Goal: Task Accomplishment & Management: Use online tool/utility

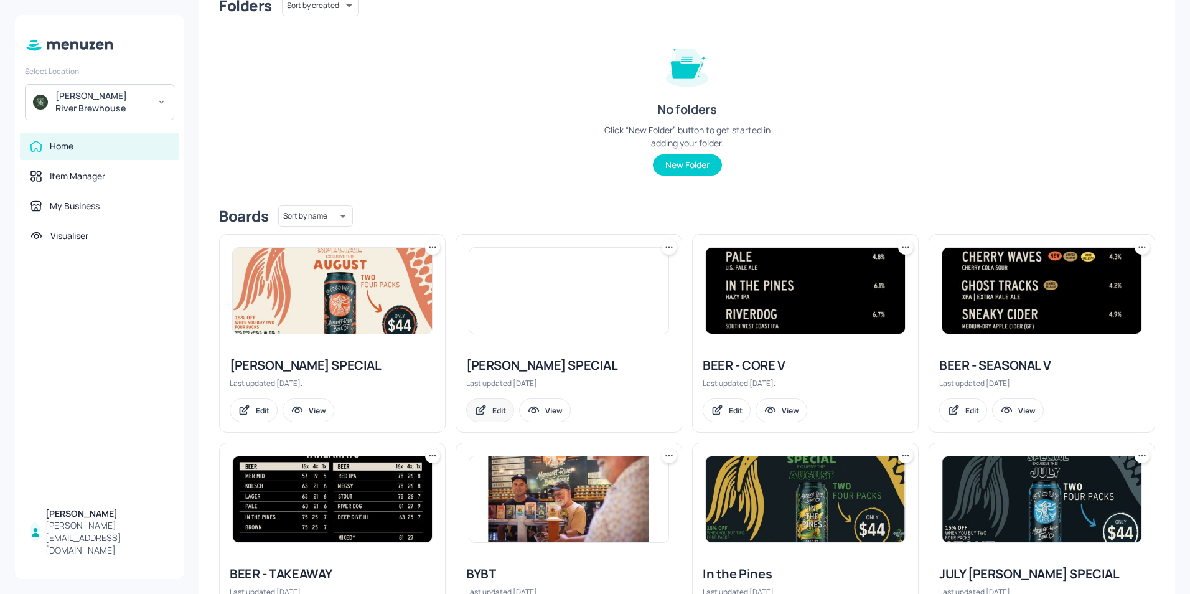
scroll to position [249, 0]
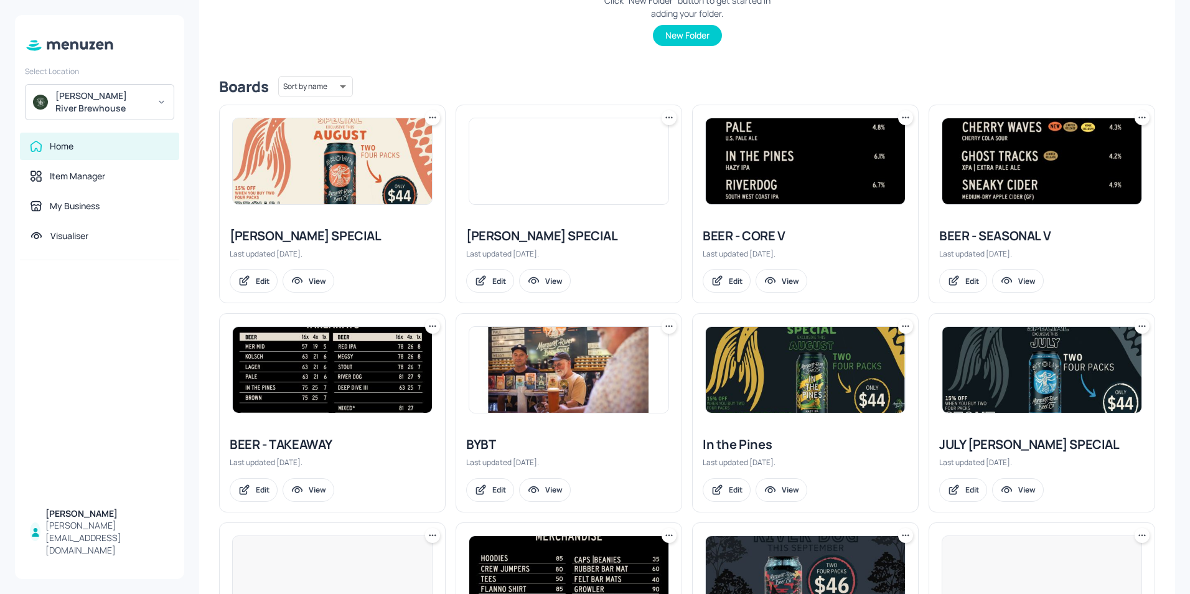
click at [1006, 148] on img at bounding box center [1042, 161] width 199 height 86
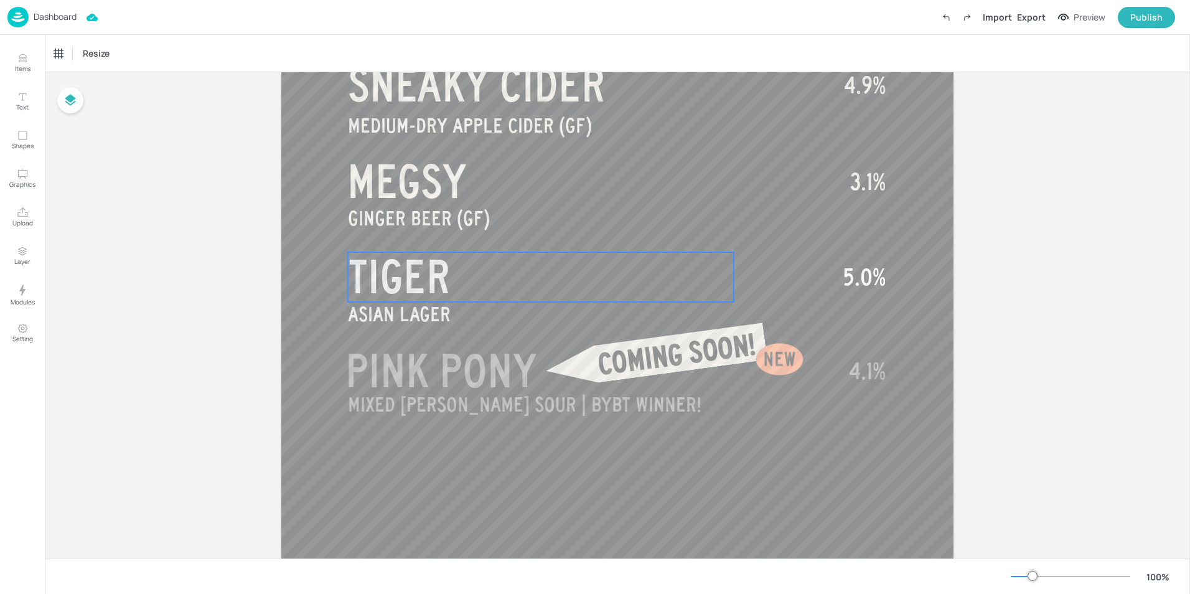
scroll to position [685, 0]
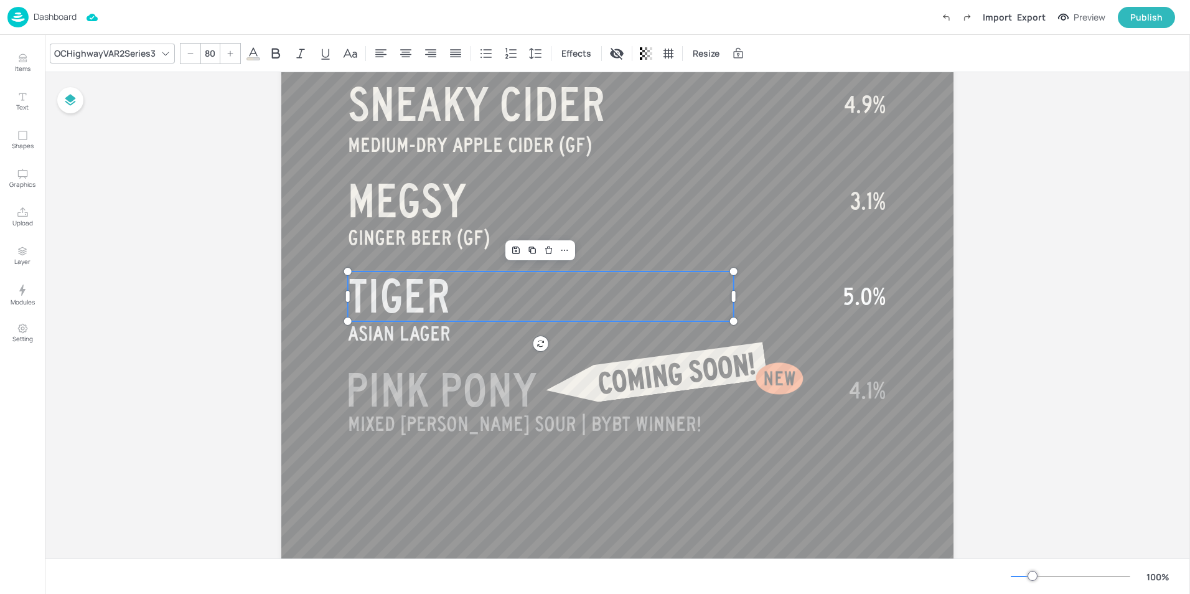
click at [428, 303] on span "TIGER" at bounding box center [399, 296] width 103 height 50
click at [469, 288] on p "TIGER" at bounding box center [541, 296] width 386 height 50
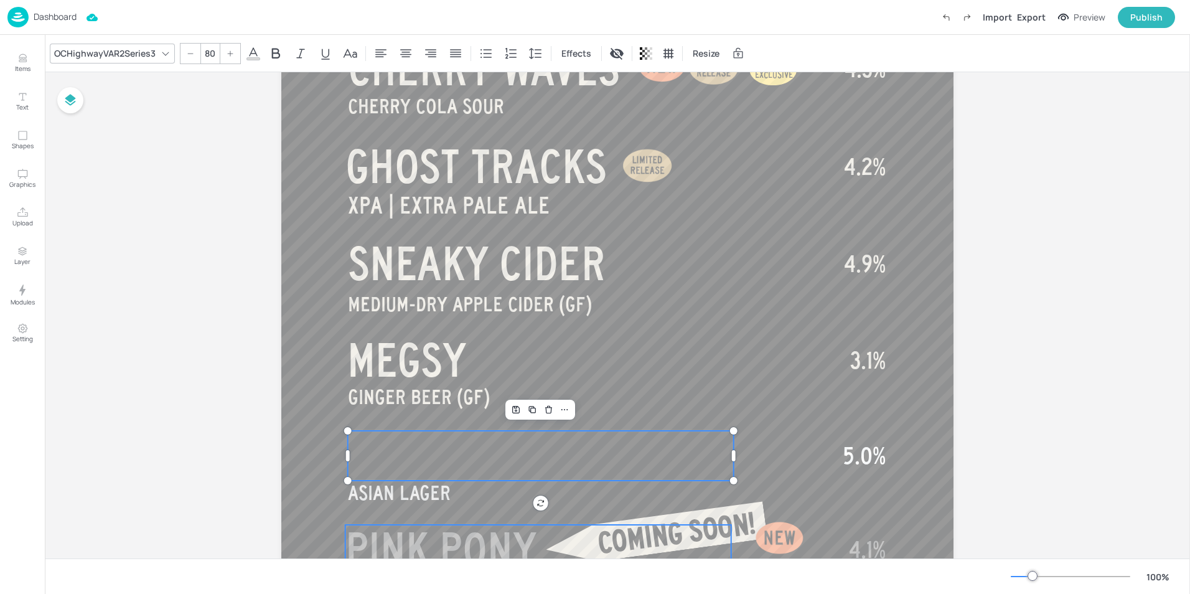
scroll to position [575, 0]
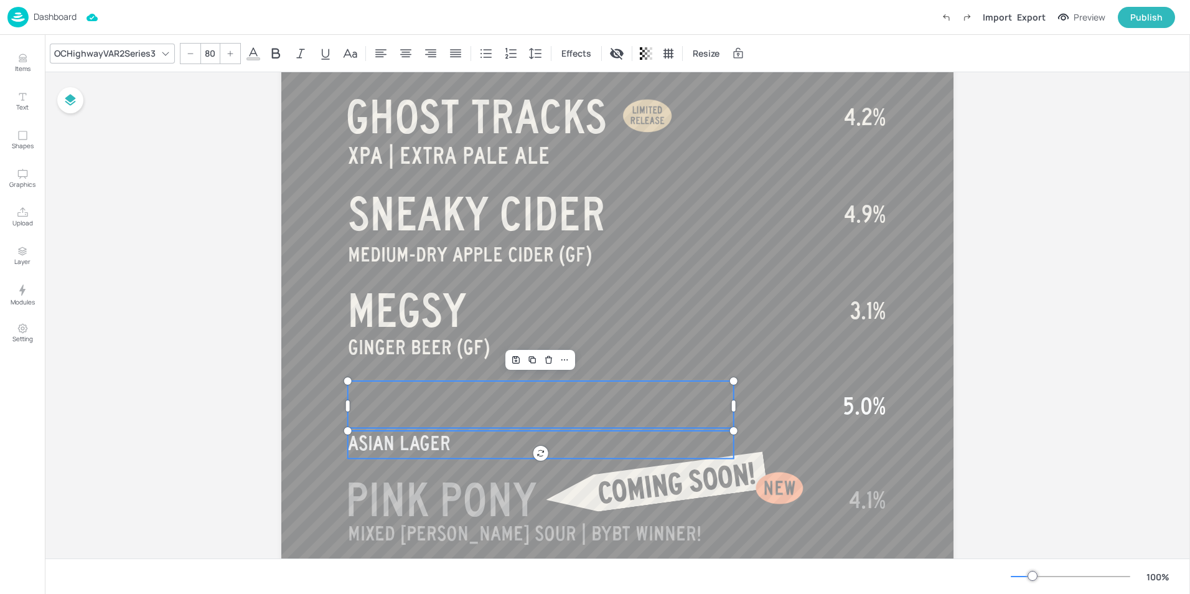
type input "35"
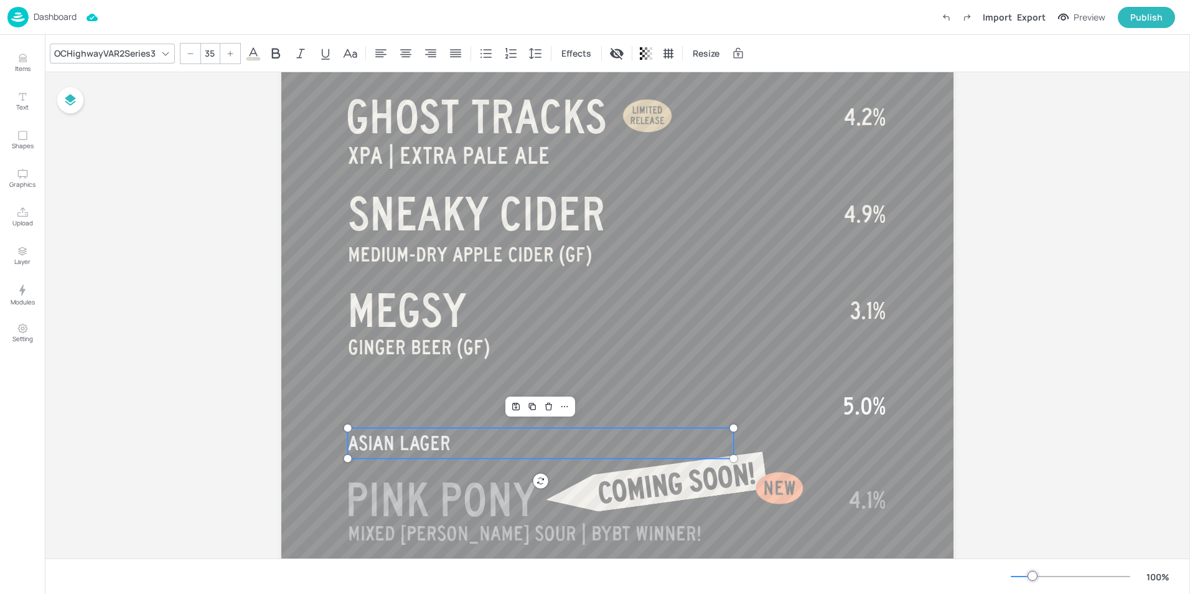
click at [460, 436] on p "ASIAN LAGER" at bounding box center [541, 443] width 386 height 31
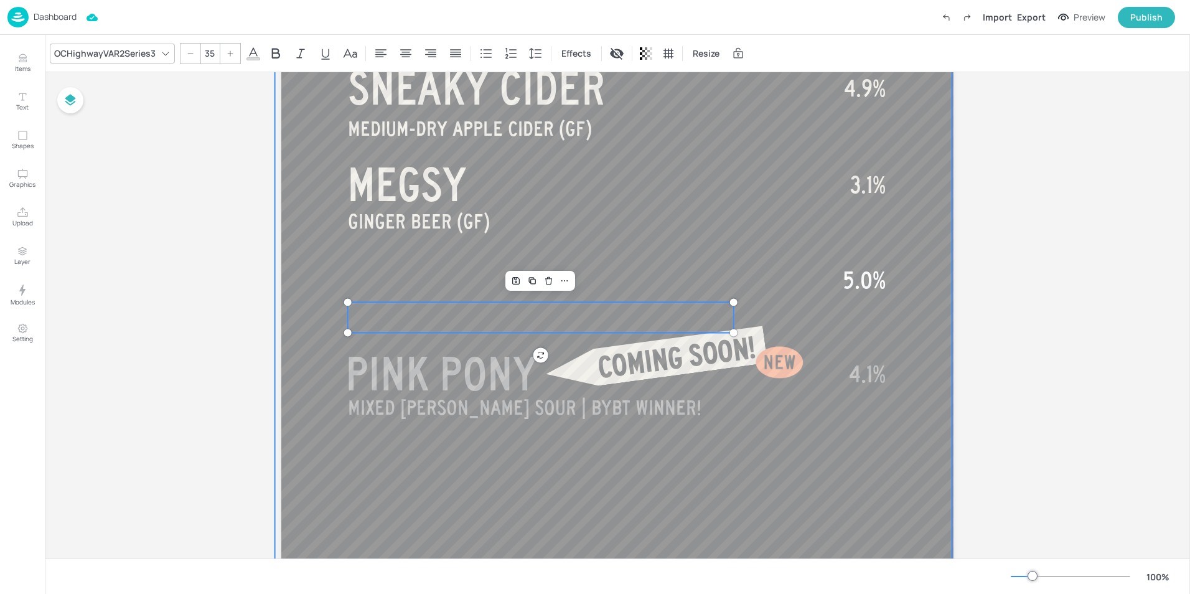
scroll to position [723, 0]
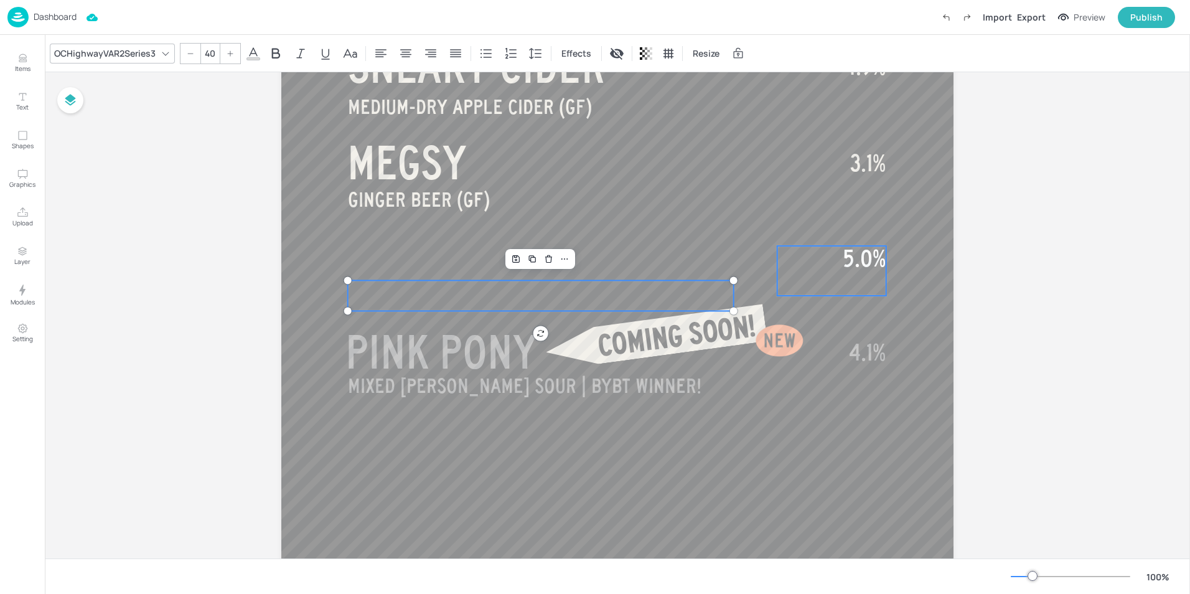
click at [864, 263] on span "5.0%" at bounding box center [864, 258] width 43 height 25
click at [874, 258] on span "5.0%" at bounding box center [864, 258] width 43 height 25
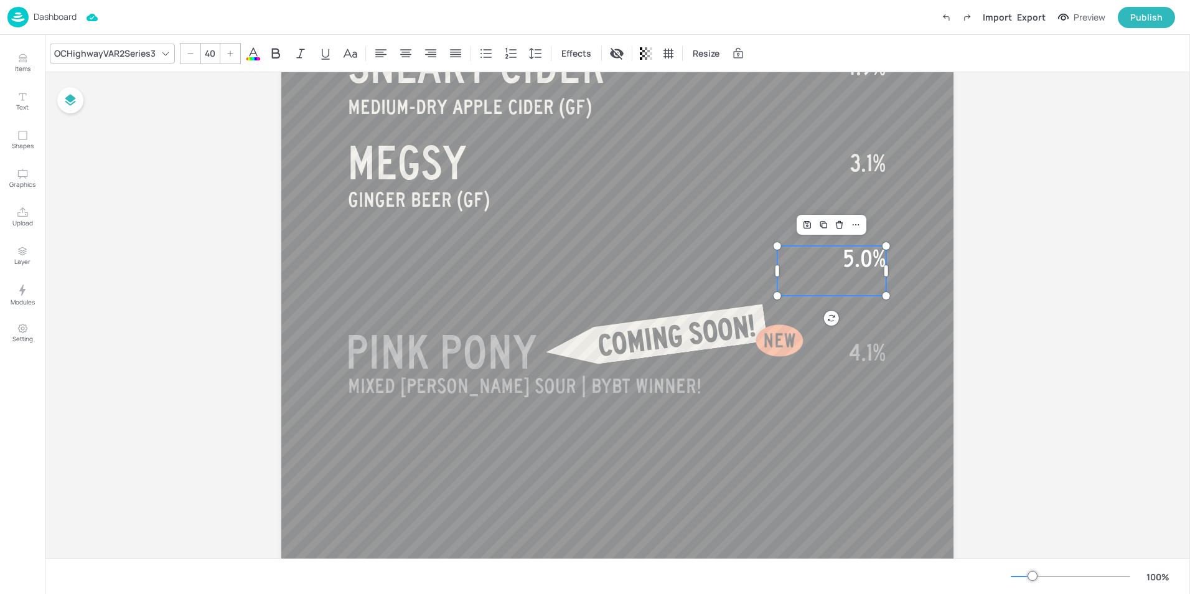
click at [877, 256] on span "5.0%" at bounding box center [864, 258] width 43 height 25
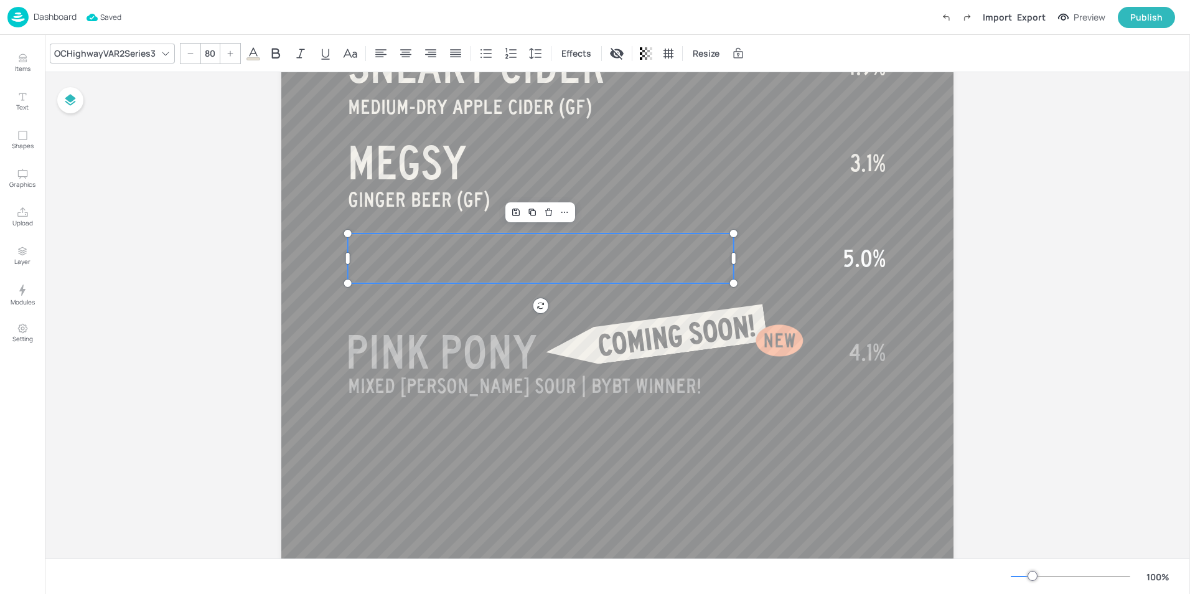
click at [399, 263] on p at bounding box center [541, 258] width 386 height 50
click at [368, 260] on p at bounding box center [541, 283] width 386 height 100
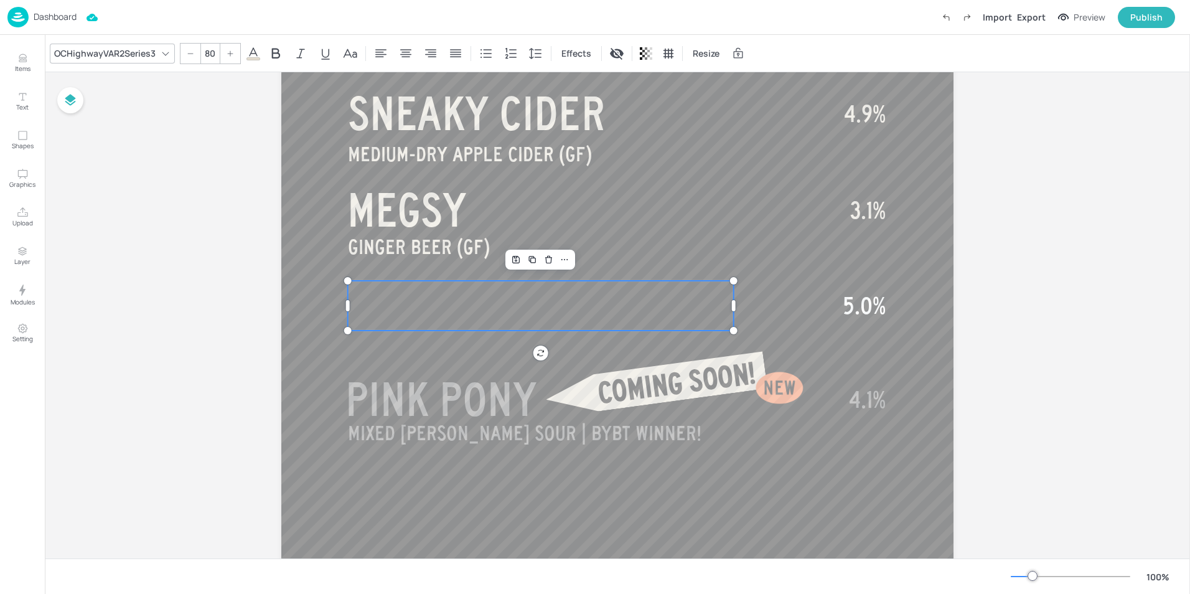
scroll to position [780, 0]
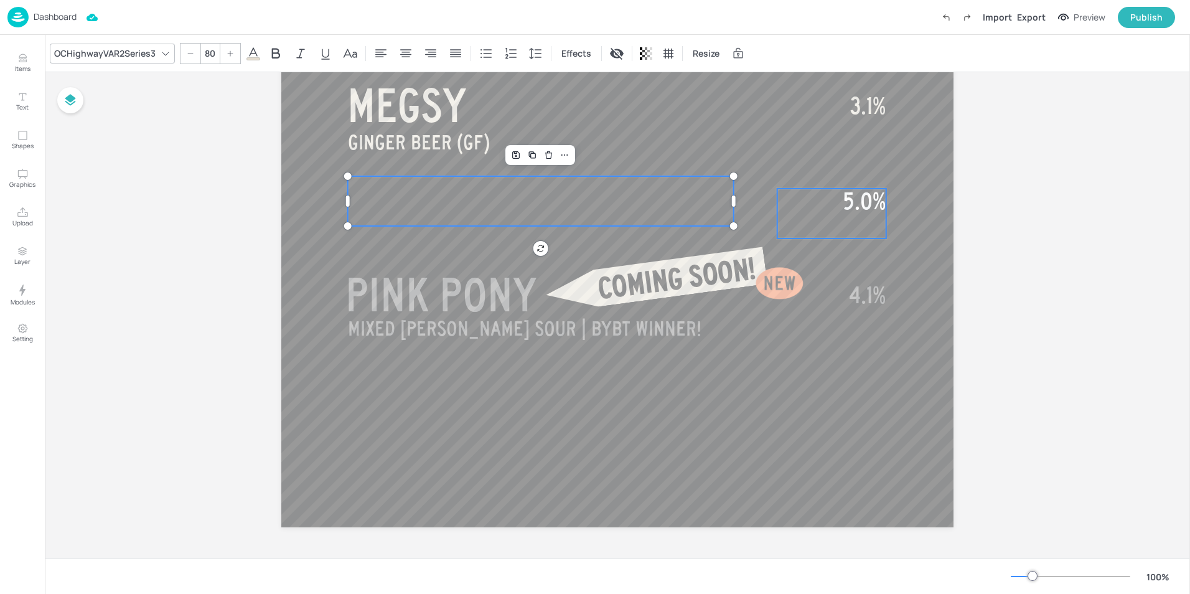
type input "40"
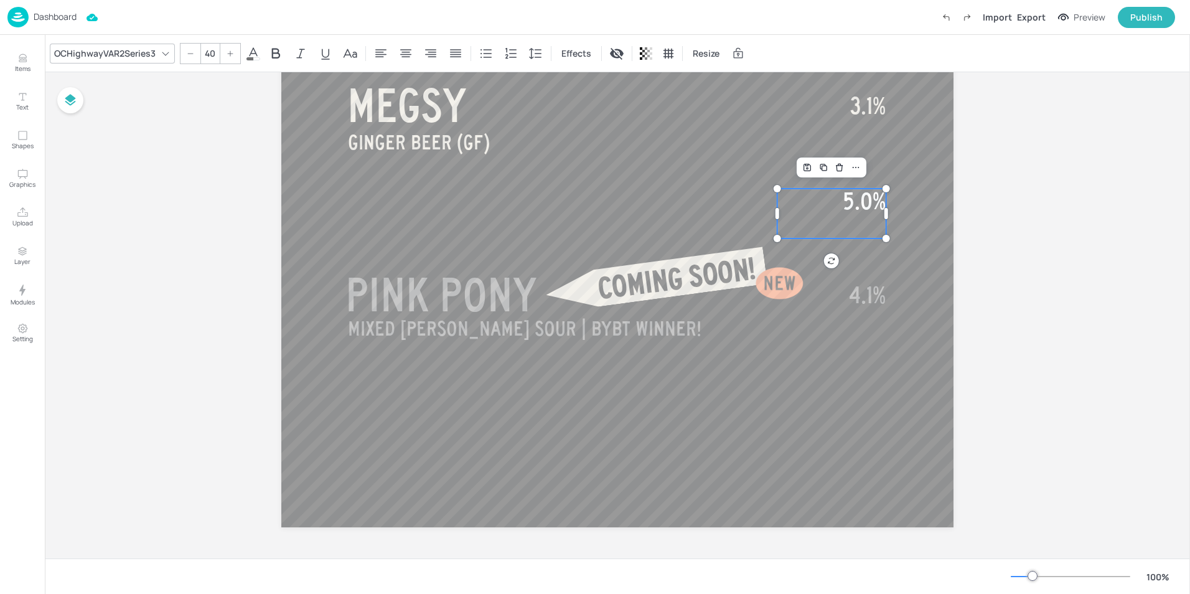
click at [864, 197] on span "5.0%" at bounding box center [864, 201] width 43 height 25
click at [875, 202] on span "5.0%" at bounding box center [864, 201] width 43 height 25
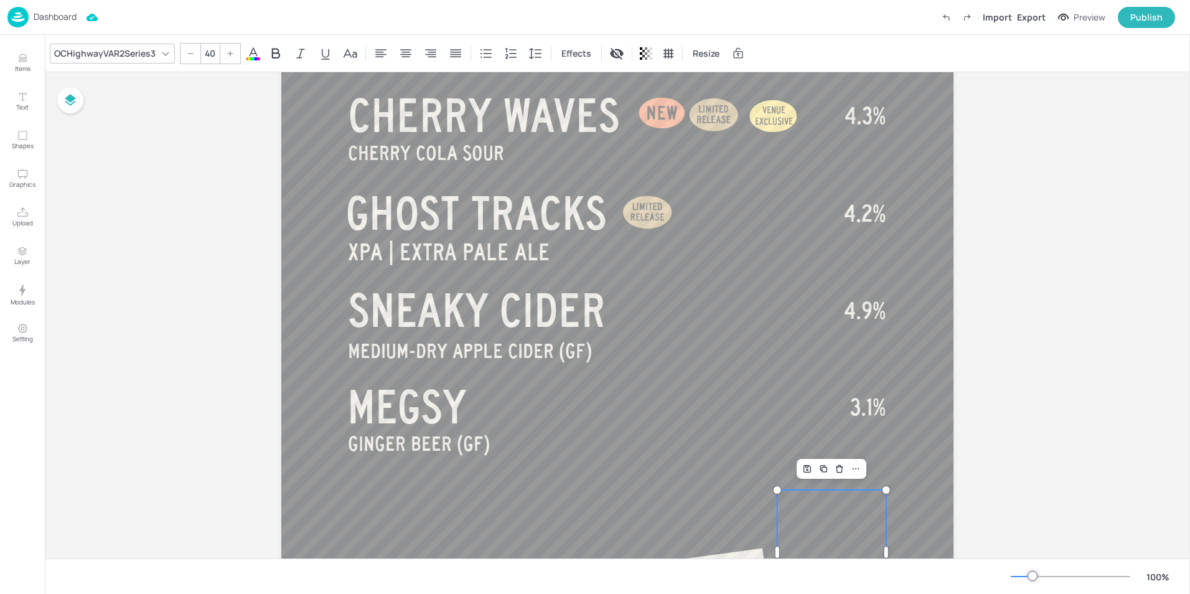
click at [1051, 387] on div "Board BEER - SEASONAL V RUM BARREL AGED IMPERIAL [PERSON_NAME] PANTHER CREAM SI…" at bounding box center [617, 226] width 1145 height 1266
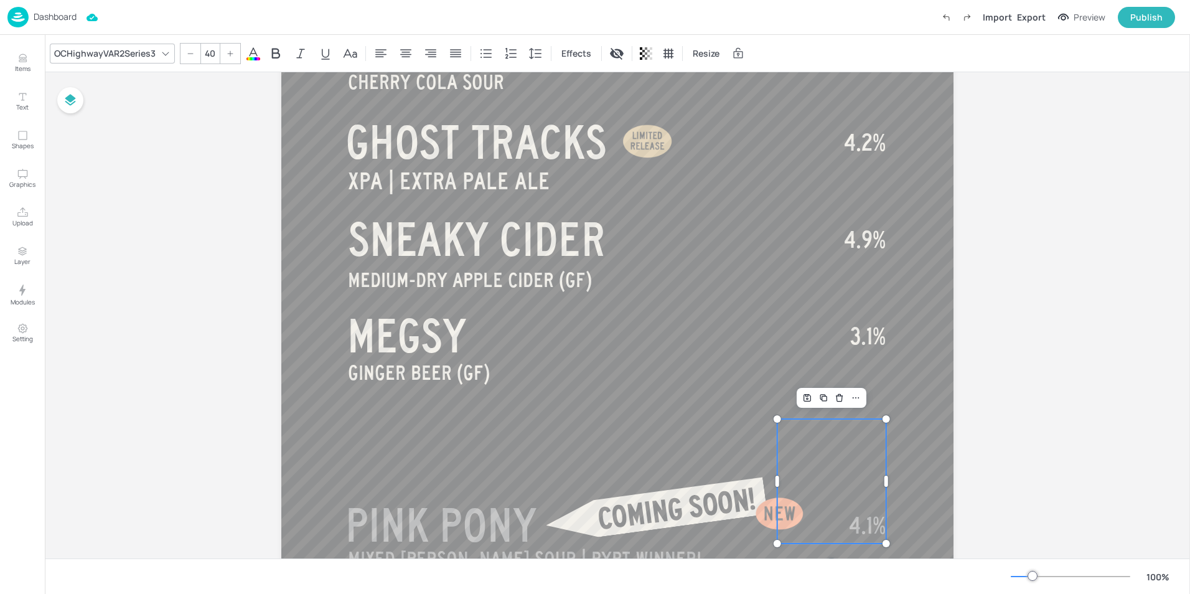
scroll to position [728, 0]
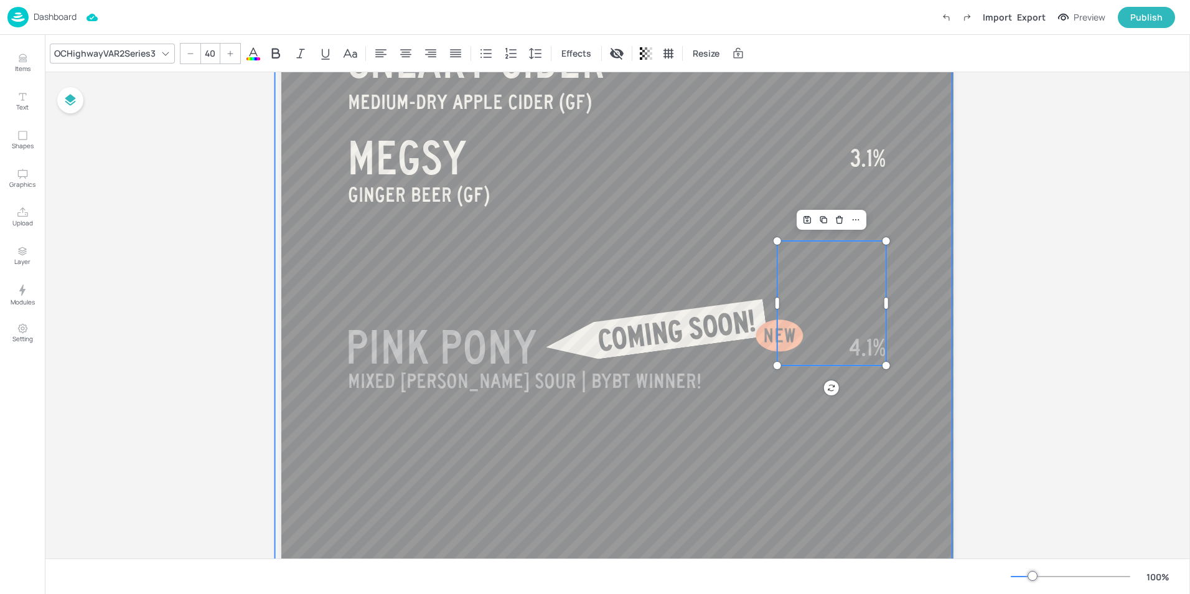
click at [911, 473] on div at bounding box center [613, 191] width 677 height 1300
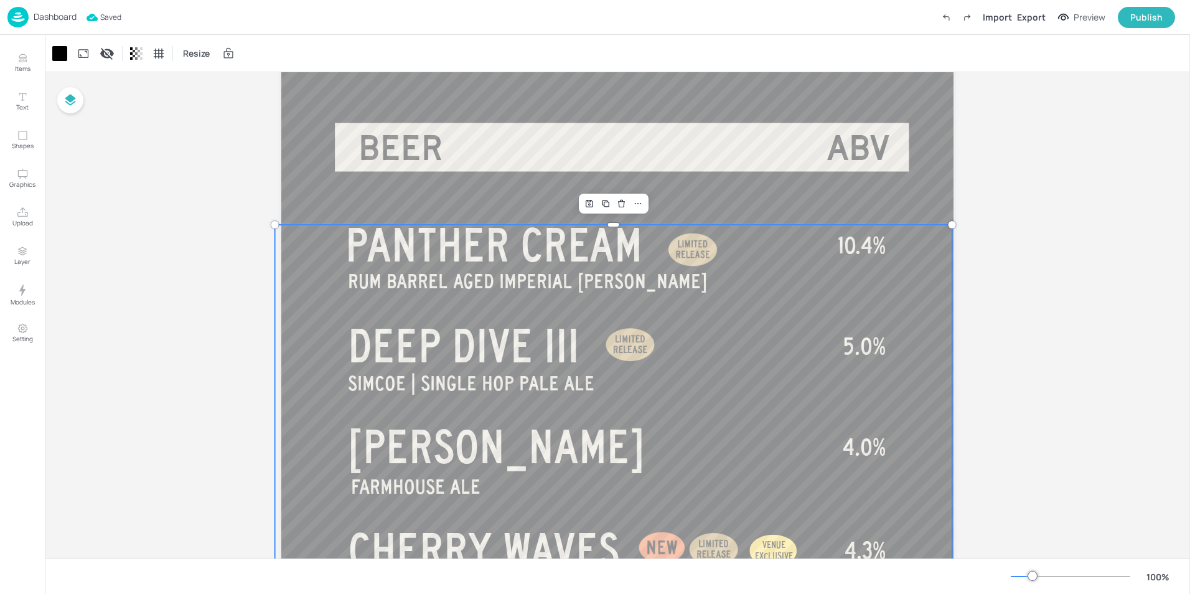
scroll to position [0, 0]
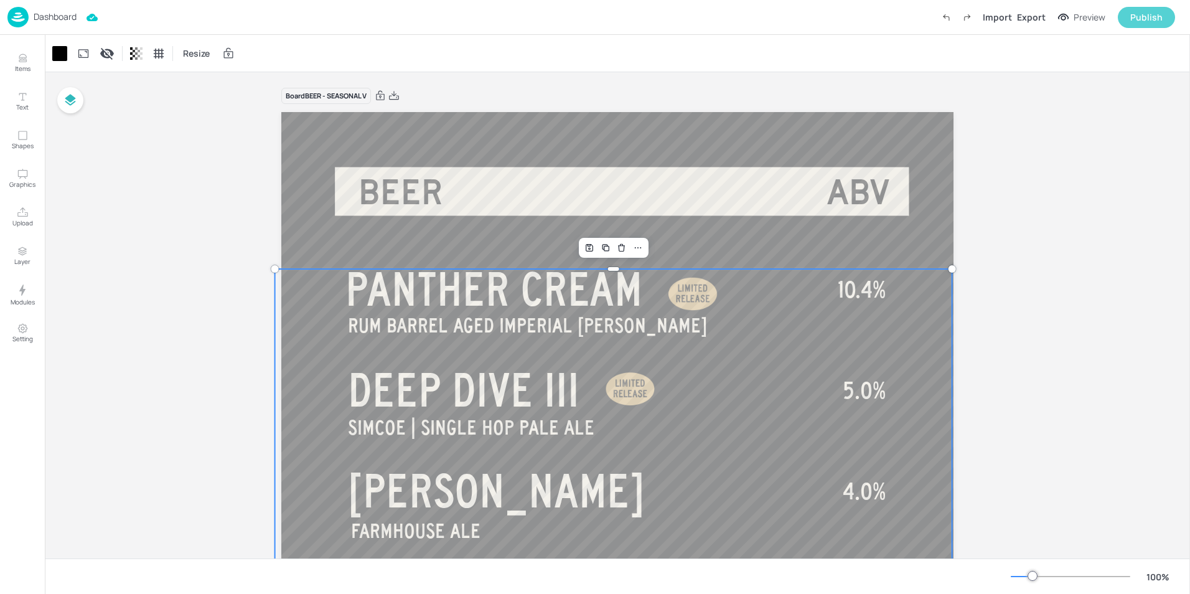
click at [1140, 19] on div "Publish" at bounding box center [1147, 18] width 32 height 14
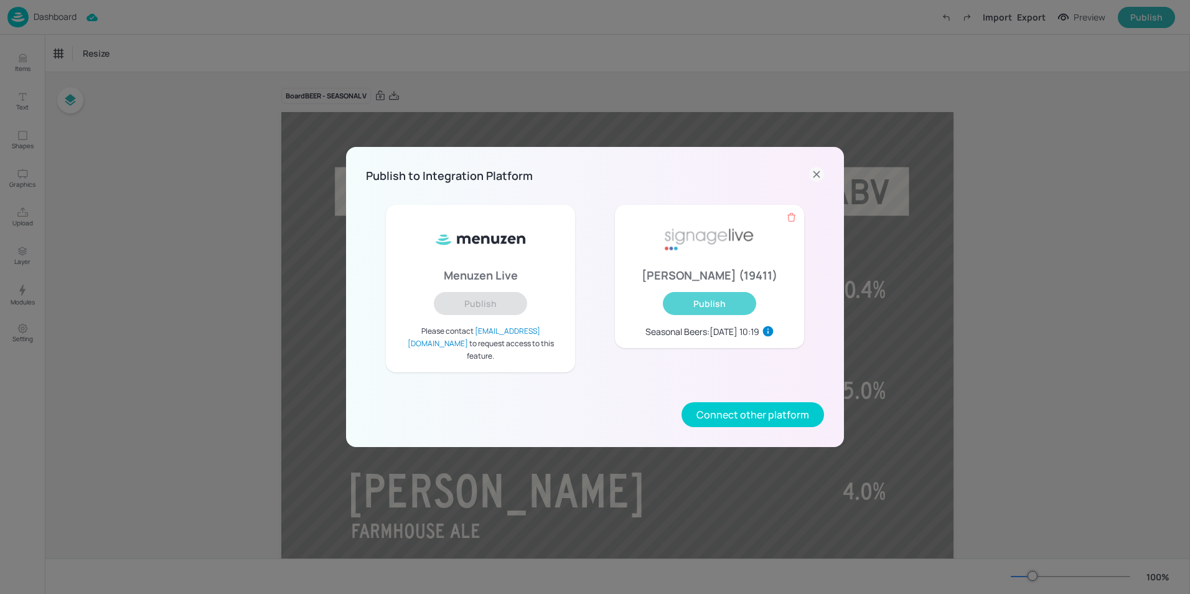
click at [705, 315] on button "Publish" at bounding box center [709, 303] width 93 height 23
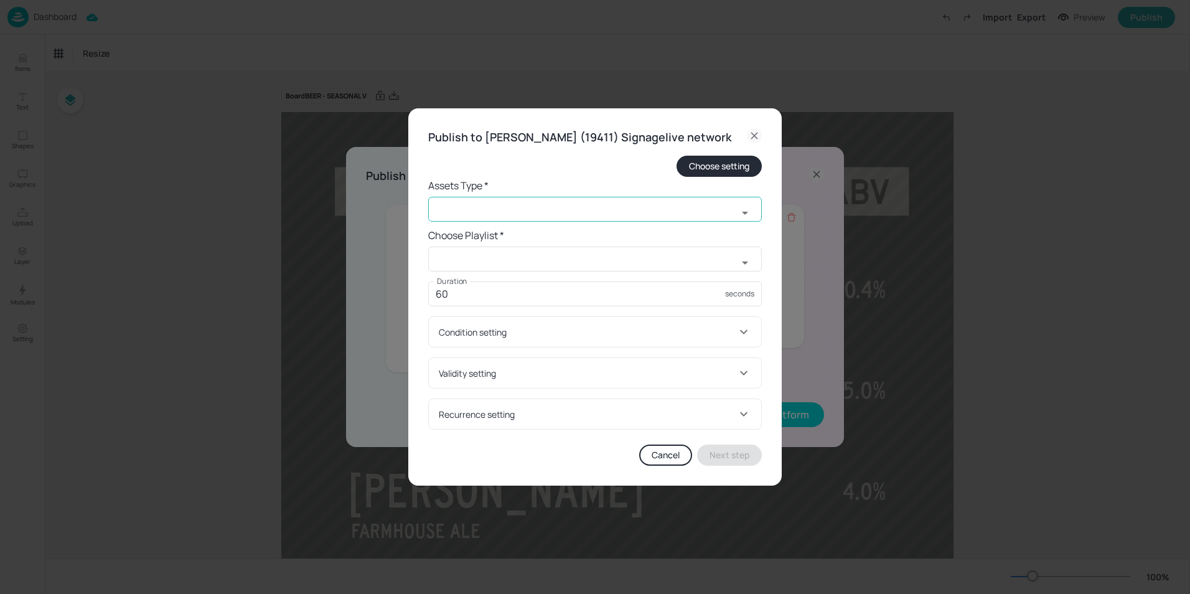
click at [471, 220] on input "text" at bounding box center [582, 209] width 309 height 25
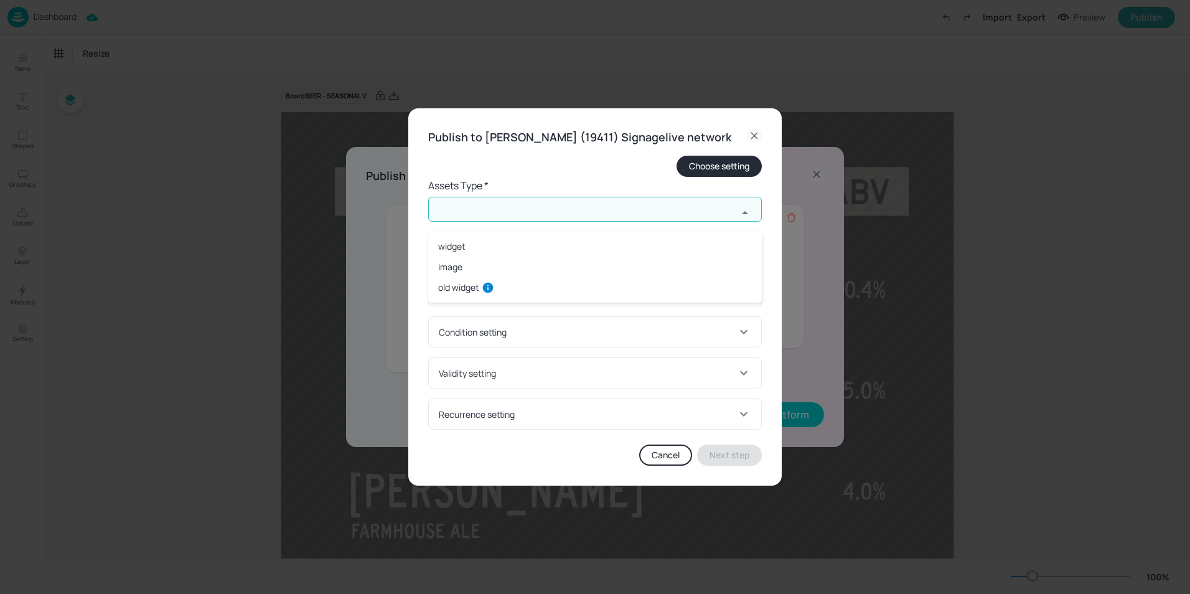
click at [440, 254] on li "widget" at bounding box center [595, 246] width 334 height 21
type input "widget"
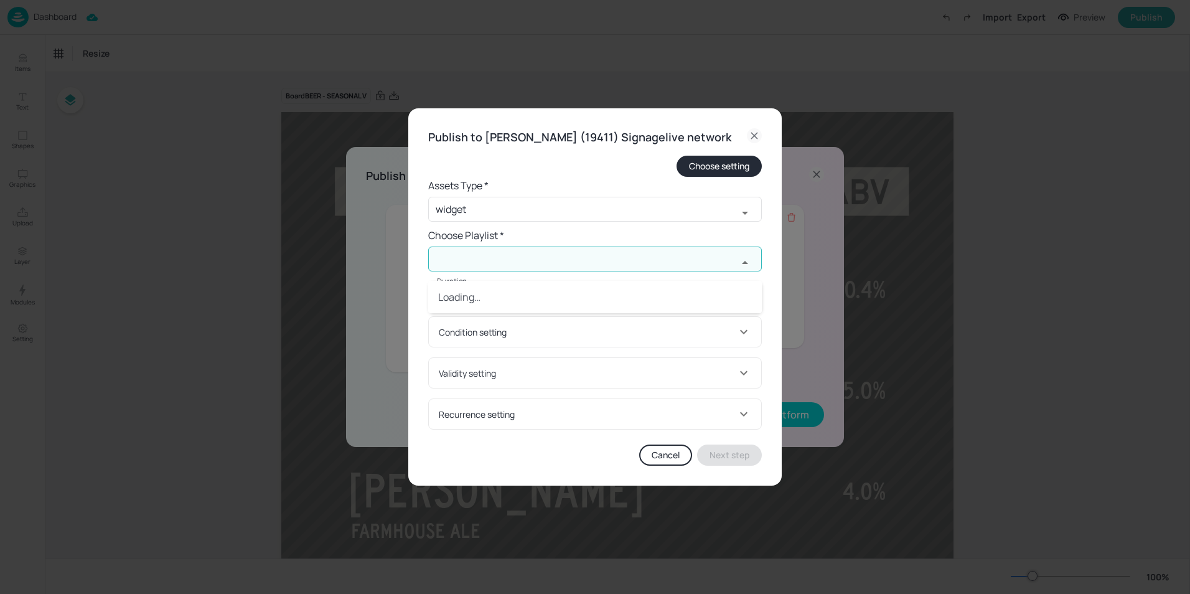
click at [456, 268] on input "text" at bounding box center [582, 259] width 309 height 25
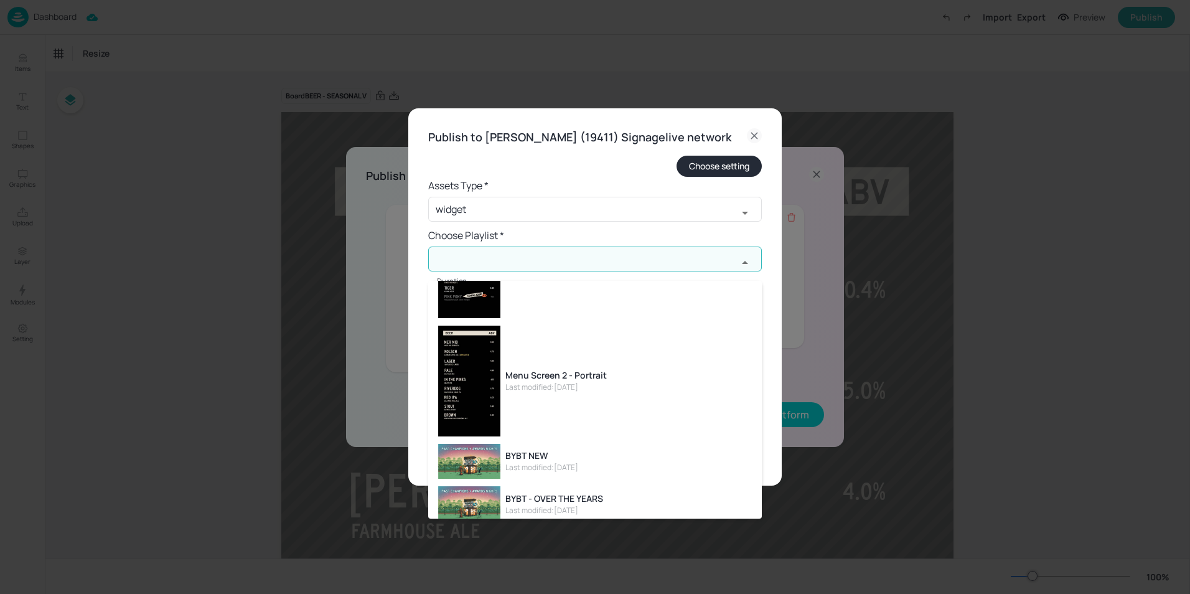
scroll to position [62, 0]
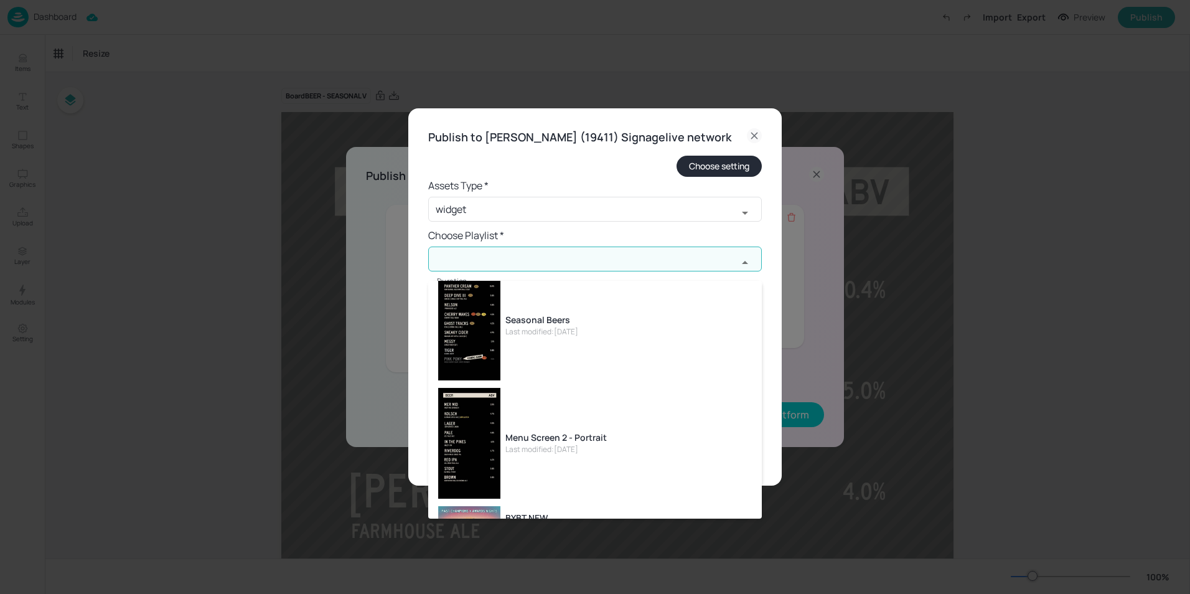
click at [526, 341] on li "Seasonal Beers Last modified: [DATE]" at bounding box center [595, 325] width 334 height 118
type input "Seasonal Beers"
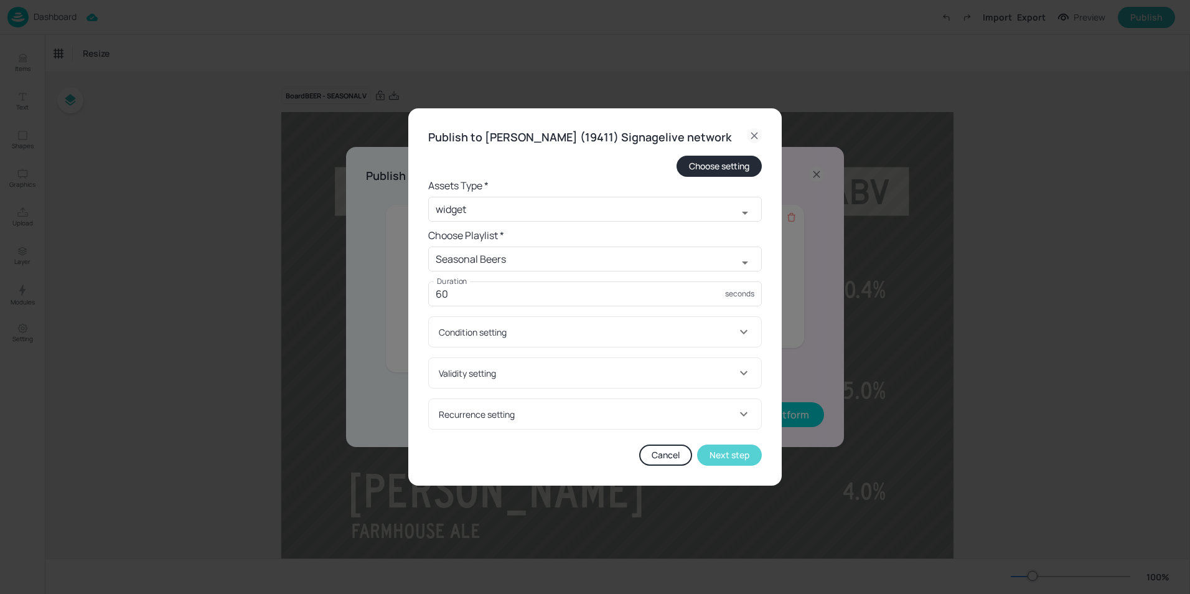
click at [725, 465] on button "Next step" at bounding box center [729, 454] width 65 height 21
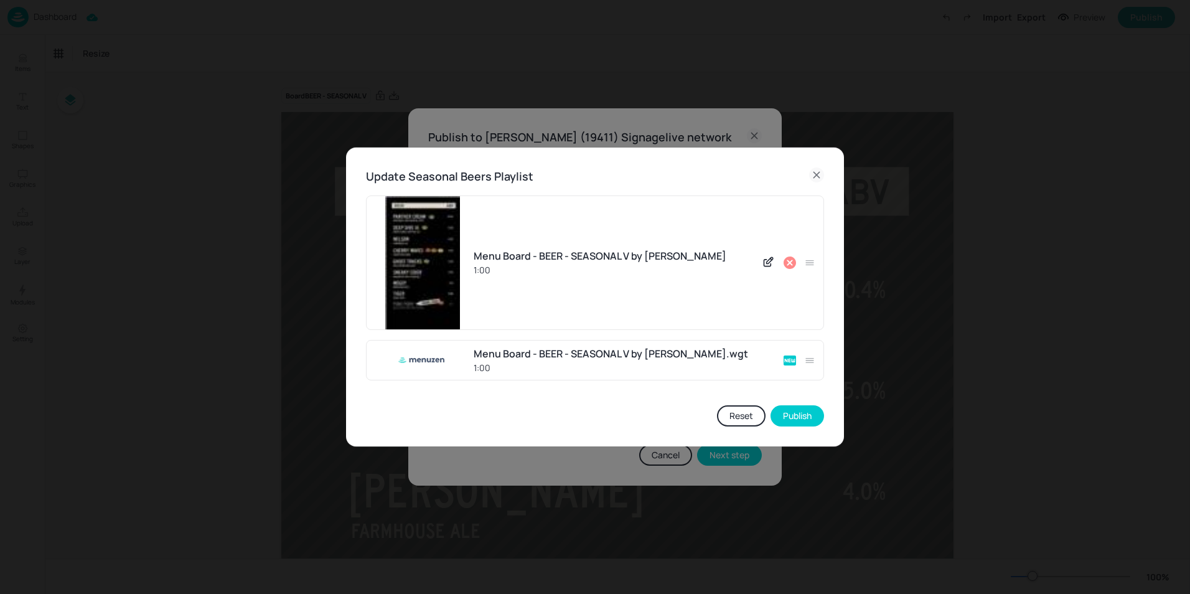
click at [790, 260] on icon at bounding box center [790, 262] width 12 height 12
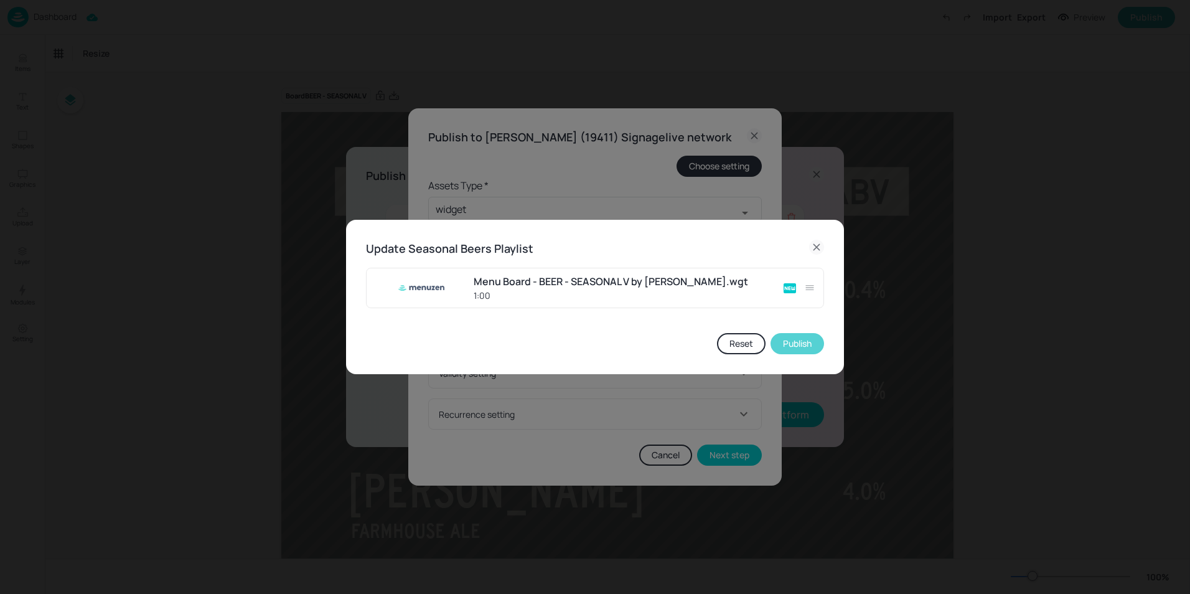
click at [796, 340] on button "Publish" at bounding box center [798, 343] width 54 height 21
